Goal: Find specific page/section: Find specific page/section

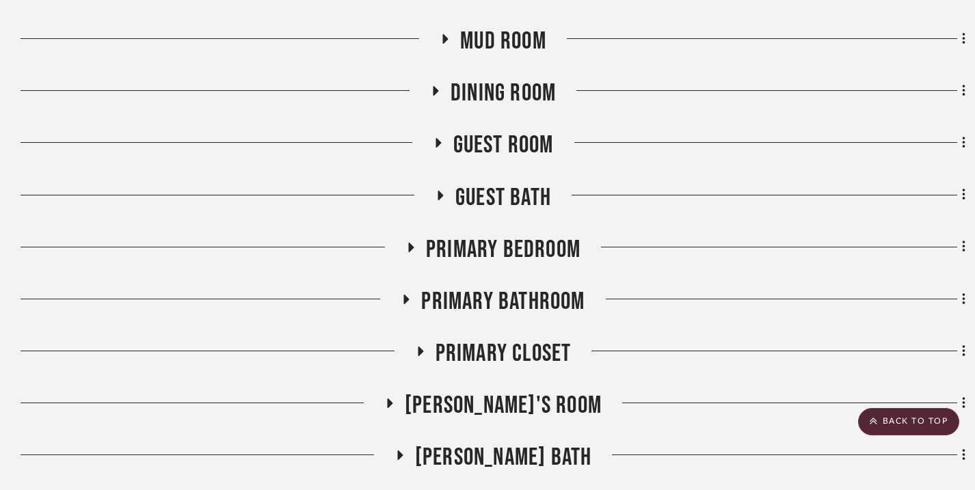
scroll to position [443, 0]
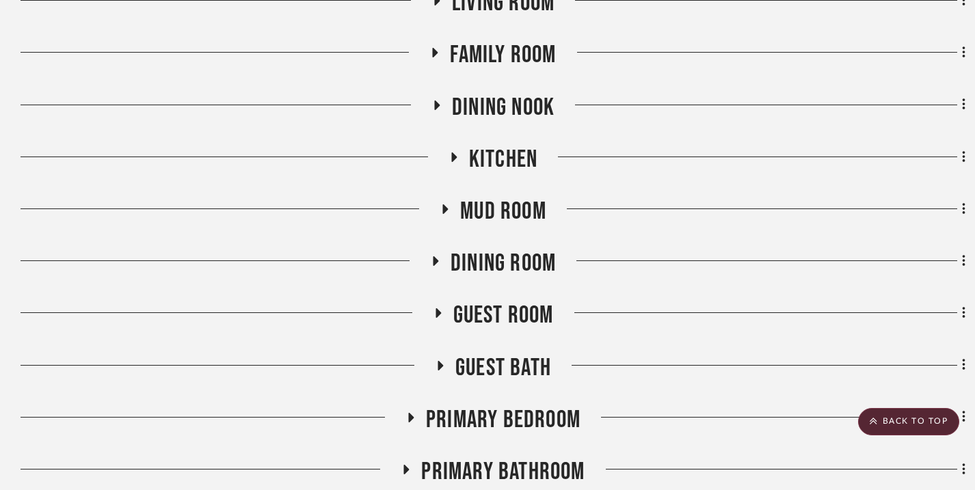
click at [456, 161] on icon at bounding box center [453, 157] width 16 height 10
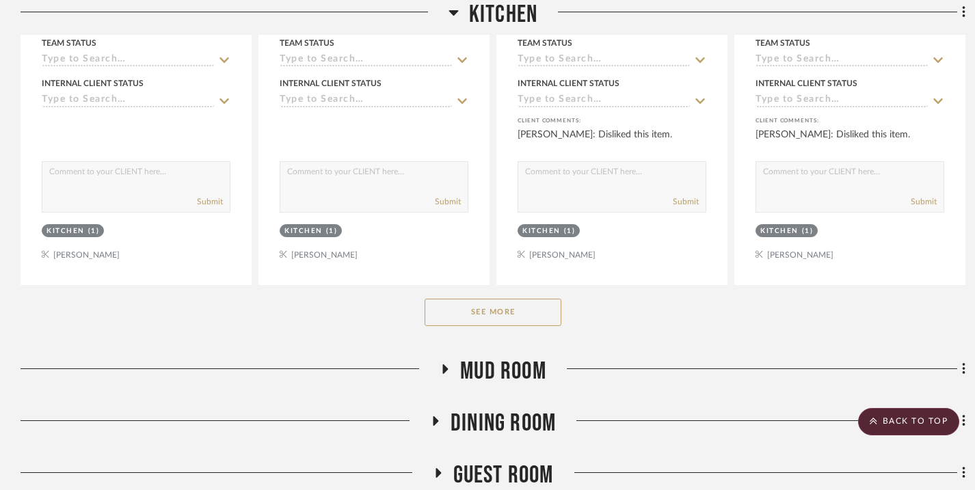
scroll to position [962, 0]
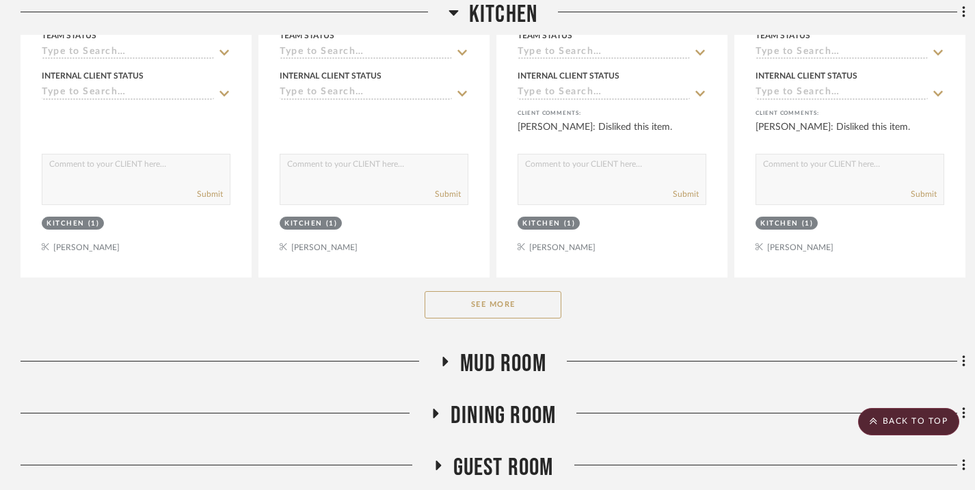
click at [486, 303] on button "See More" at bounding box center [493, 304] width 137 height 27
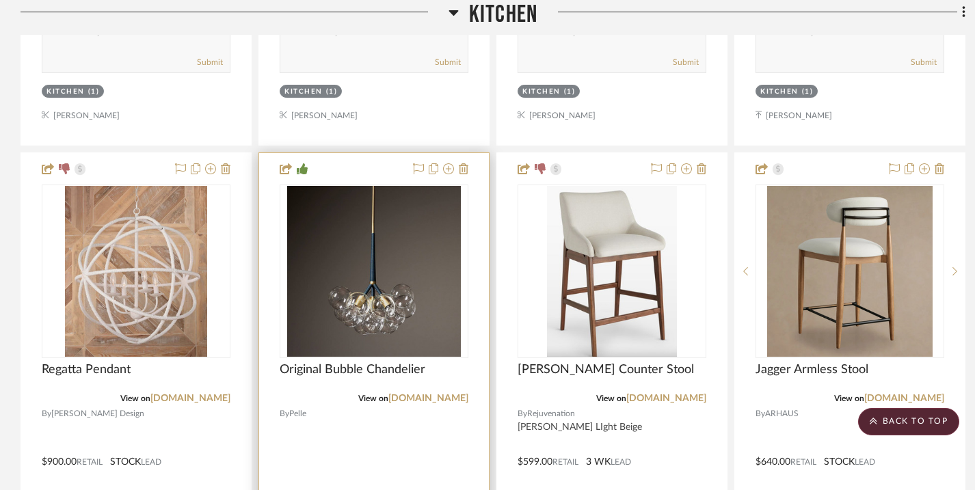
scroll to position [1709, 0]
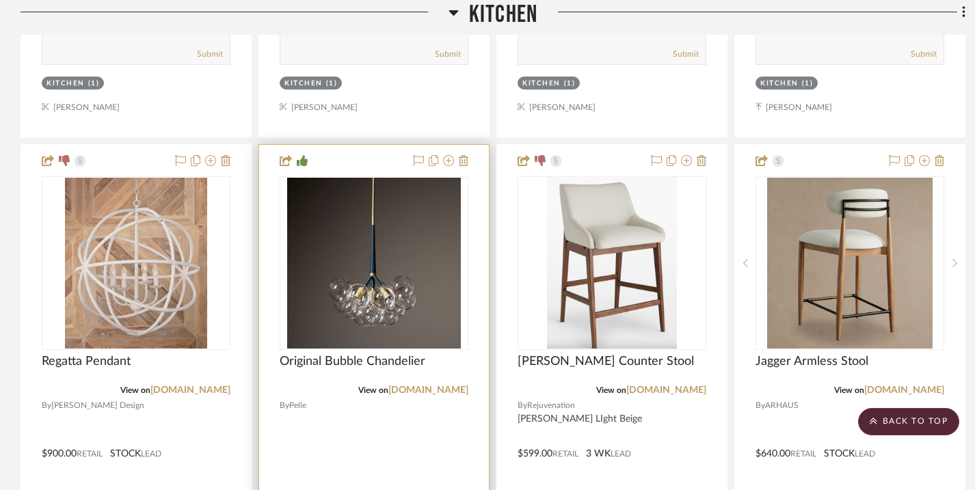
click at [397, 260] on img "0" at bounding box center [374, 263] width 174 height 171
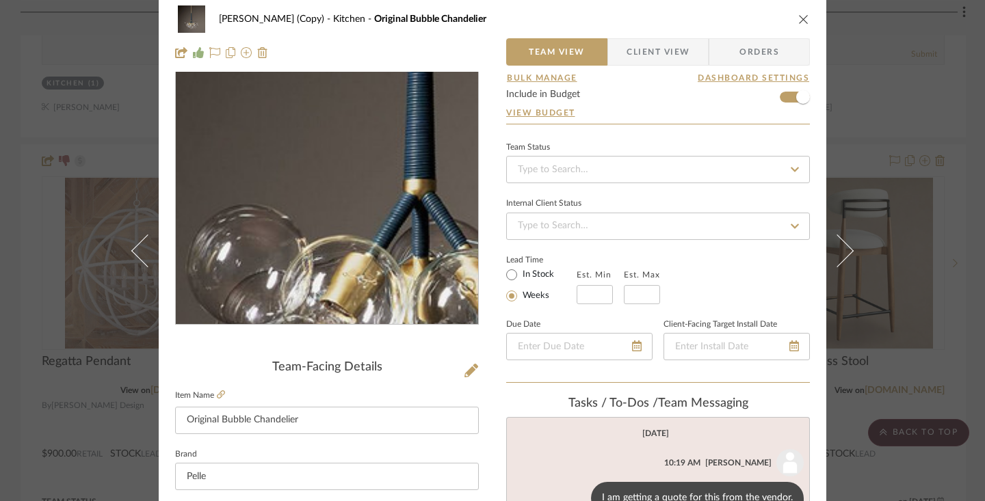
scroll to position [0, 0]
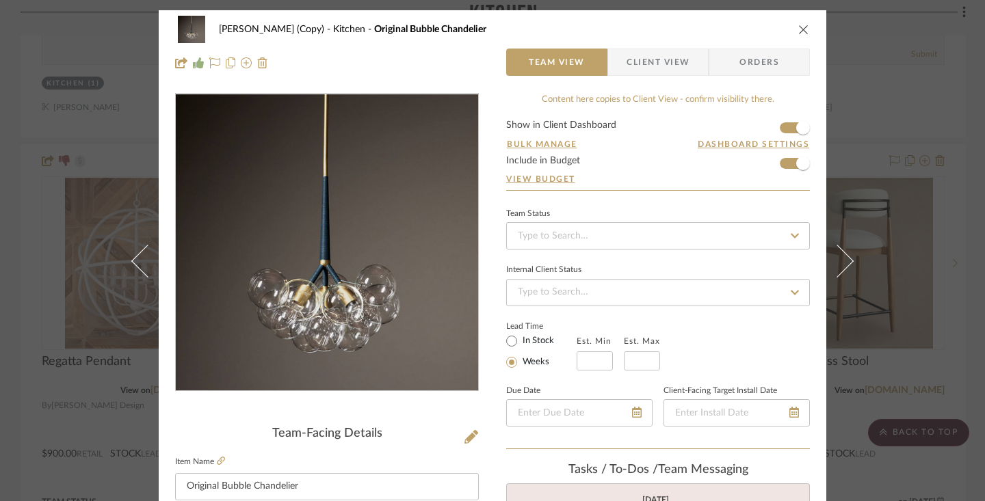
click at [798, 33] on icon "close" at bounding box center [803, 29] width 11 height 11
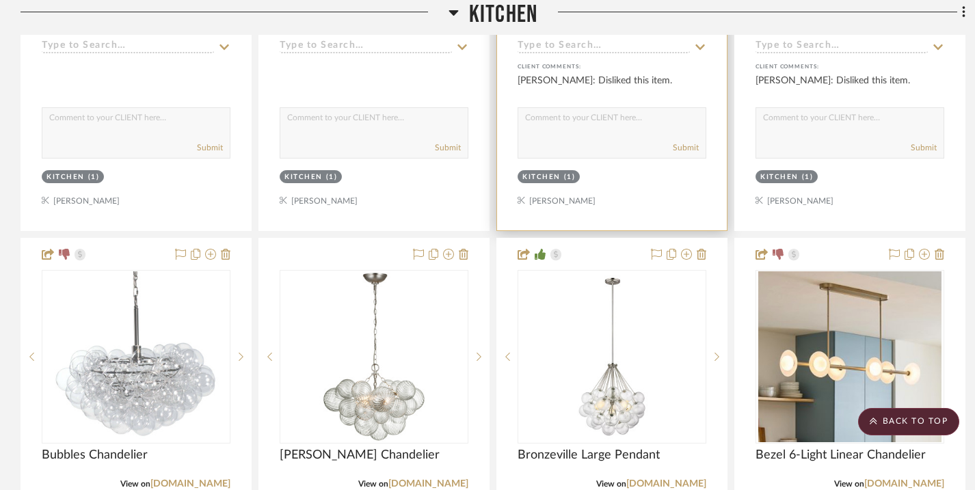
scroll to position [1045, 0]
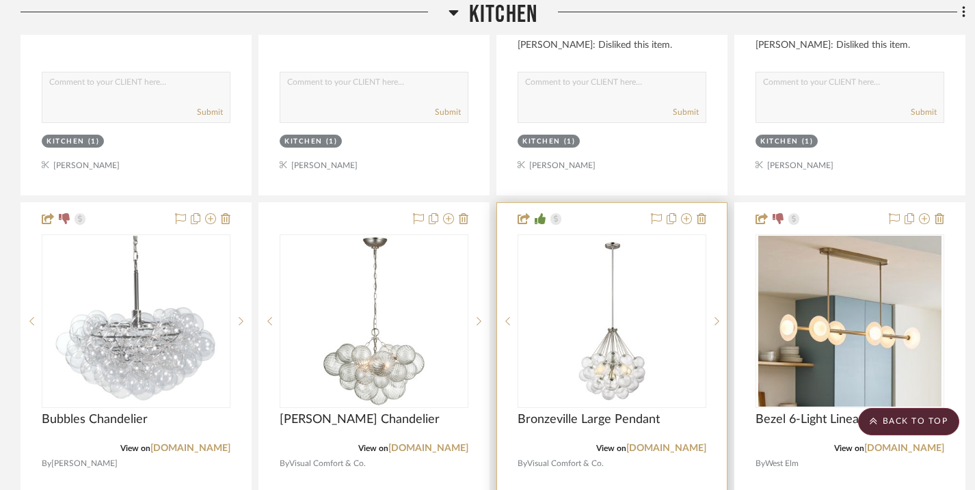
click at [616, 347] on img "0" at bounding box center [612, 321] width 171 height 171
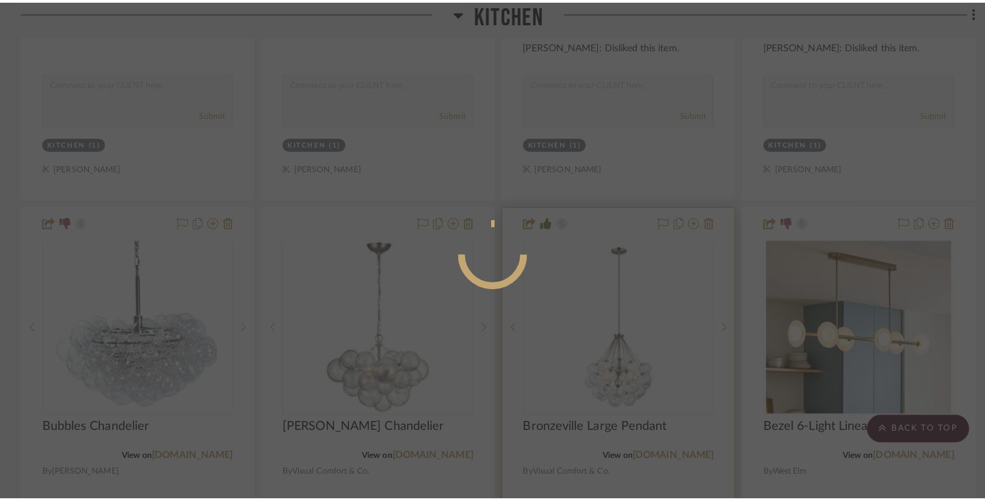
scroll to position [0, 0]
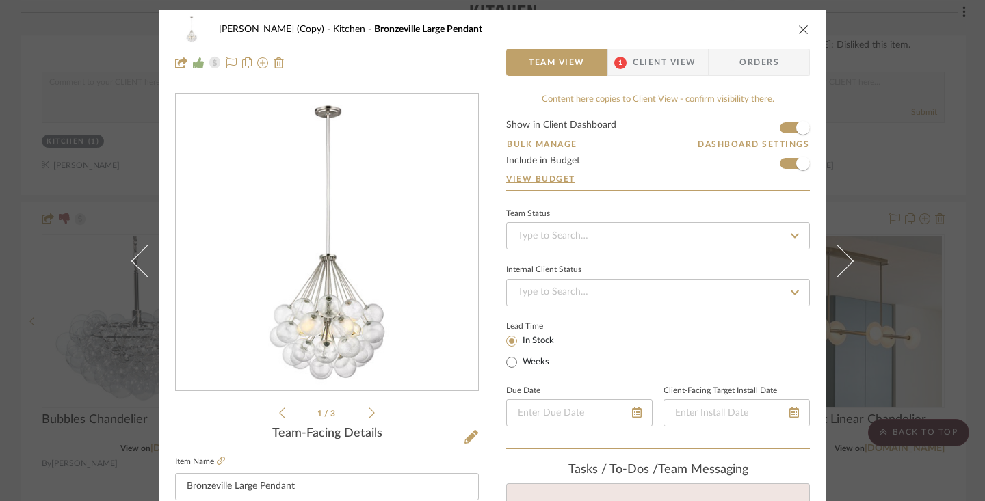
click at [457, 254] on img "0" at bounding box center [327, 242] width 297 height 297
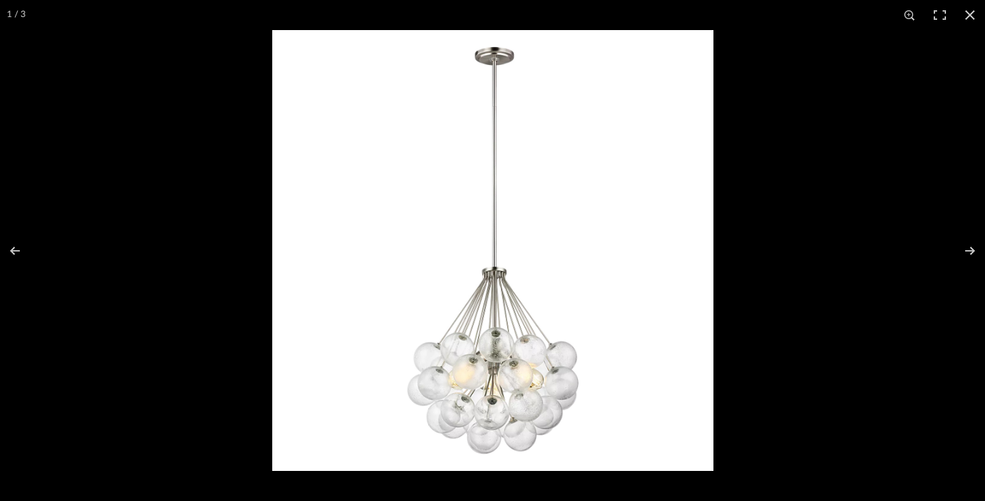
click at [694, 246] on img at bounding box center [492, 250] width 441 height 441
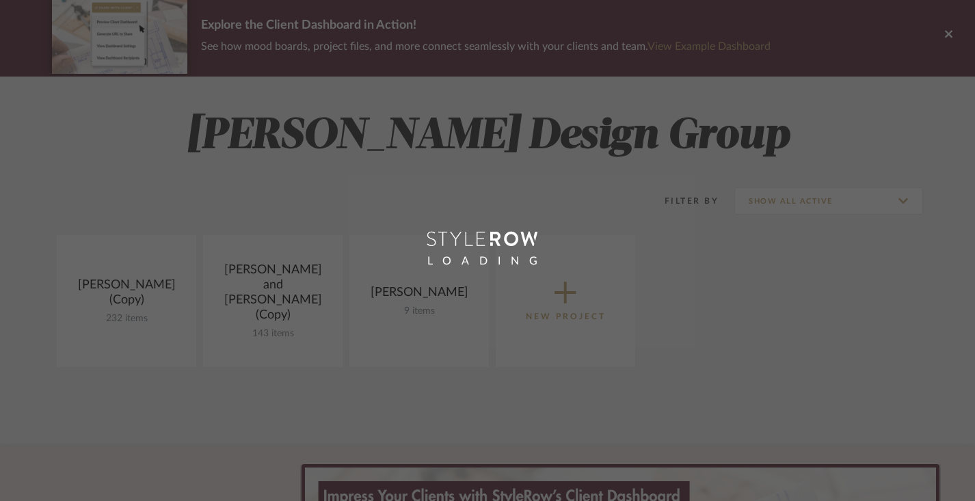
scroll to position [54, 0]
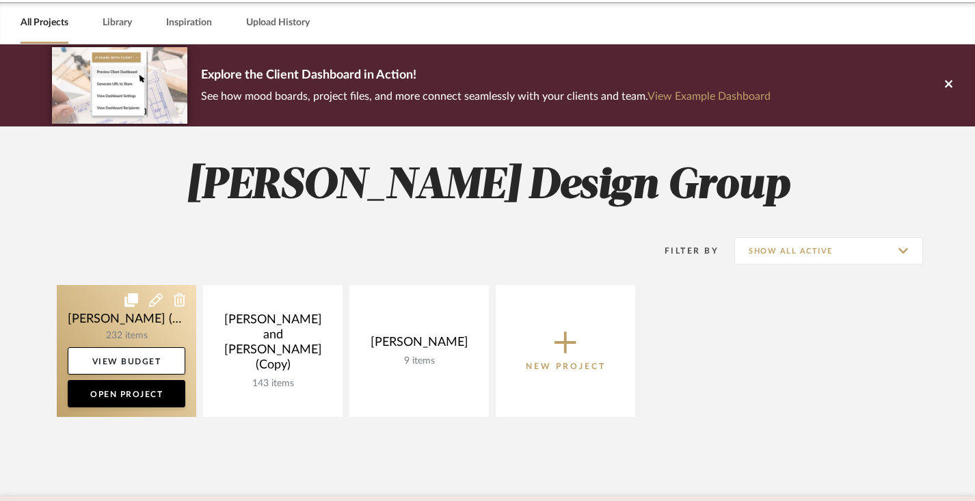
click at [95, 345] on link at bounding box center [127, 351] width 140 height 132
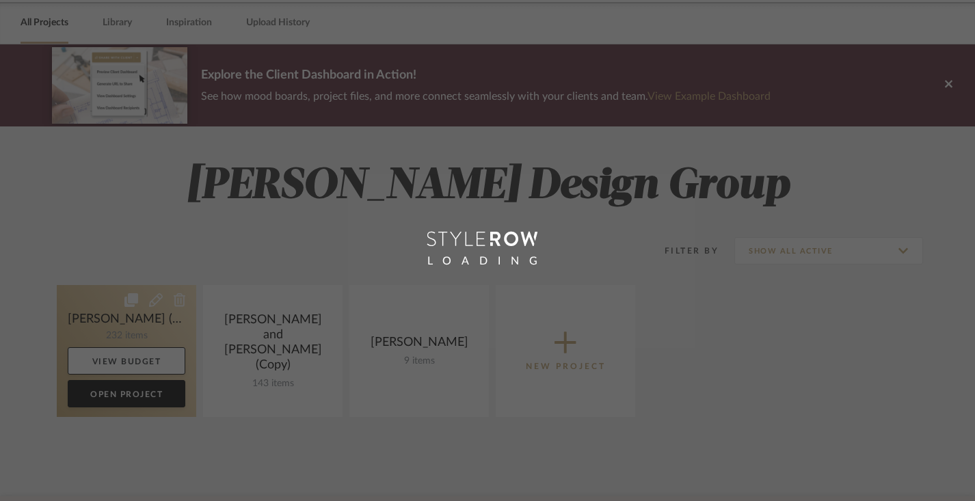
click at [95, 345] on div "Chrome Web Clipper Import Pinterest Support All Projects Library Inspiration Up…" at bounding box center [487, 402] width 975 height 913
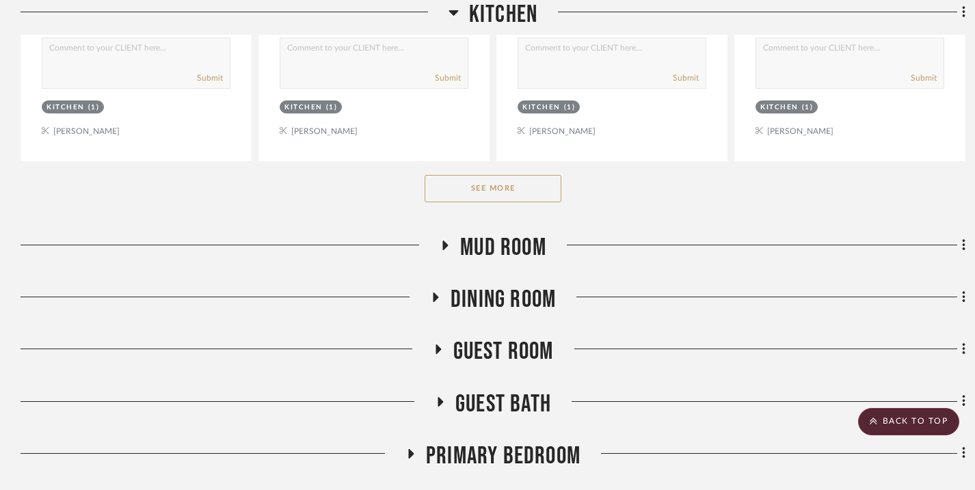
scroll to position [1093, 0]
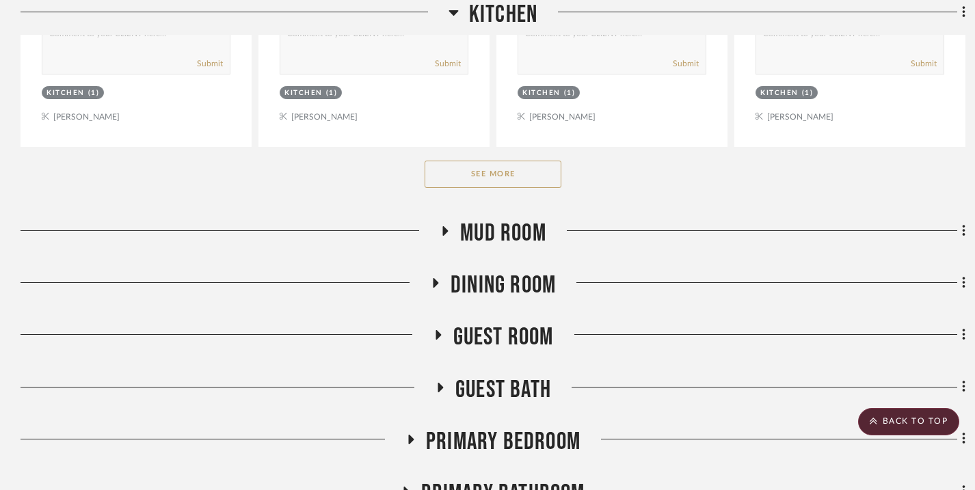
click at [543, 166] on button "See More" at bounding box center [493, 174] width 137 height 27
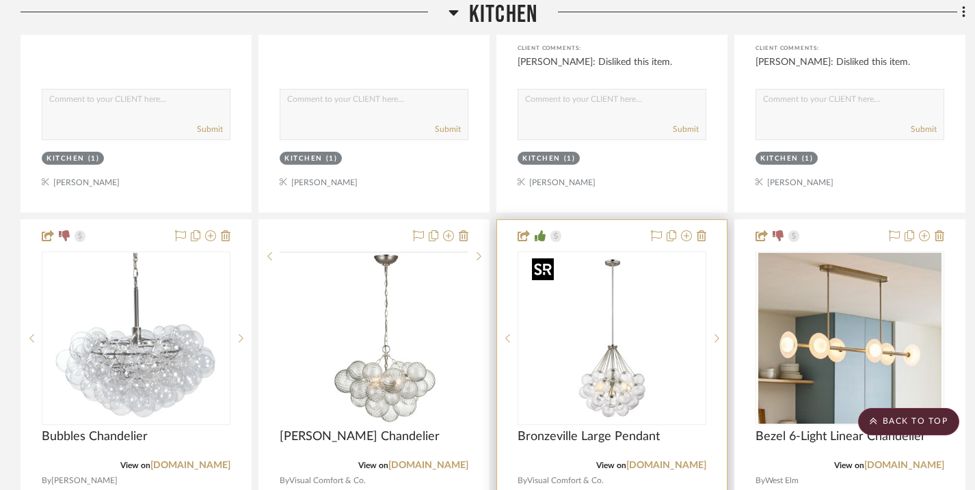
scroll to position [1060, 0]
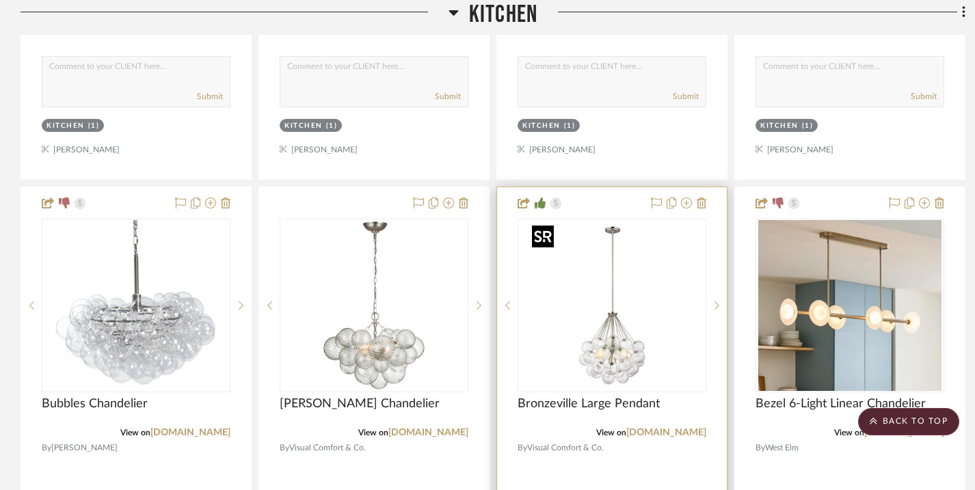
click at [620, 352] on img "0" at bounding box center [612, 305] width 171 height 171
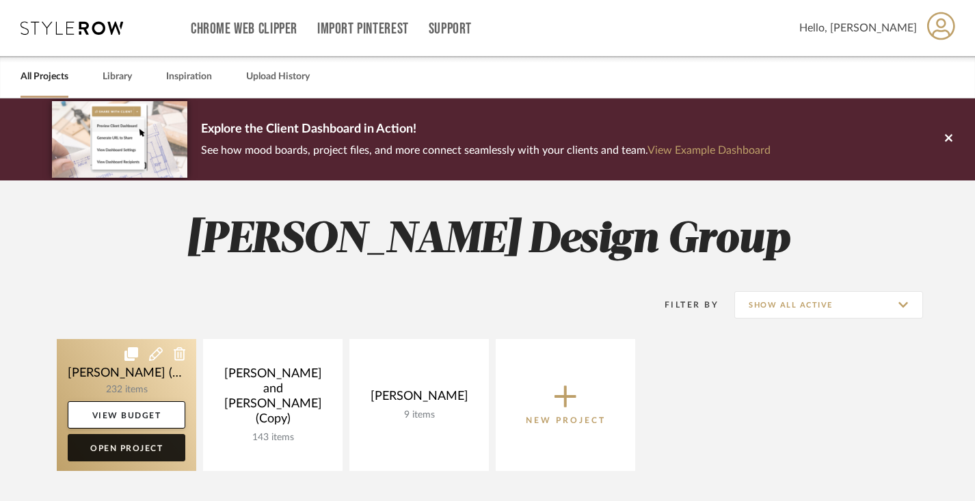
click at [137, 449] on link "Open Project" at bounding box center [127, 447] width 118 height 27
